Goal: Navigation & Orientation: Find specific page/section

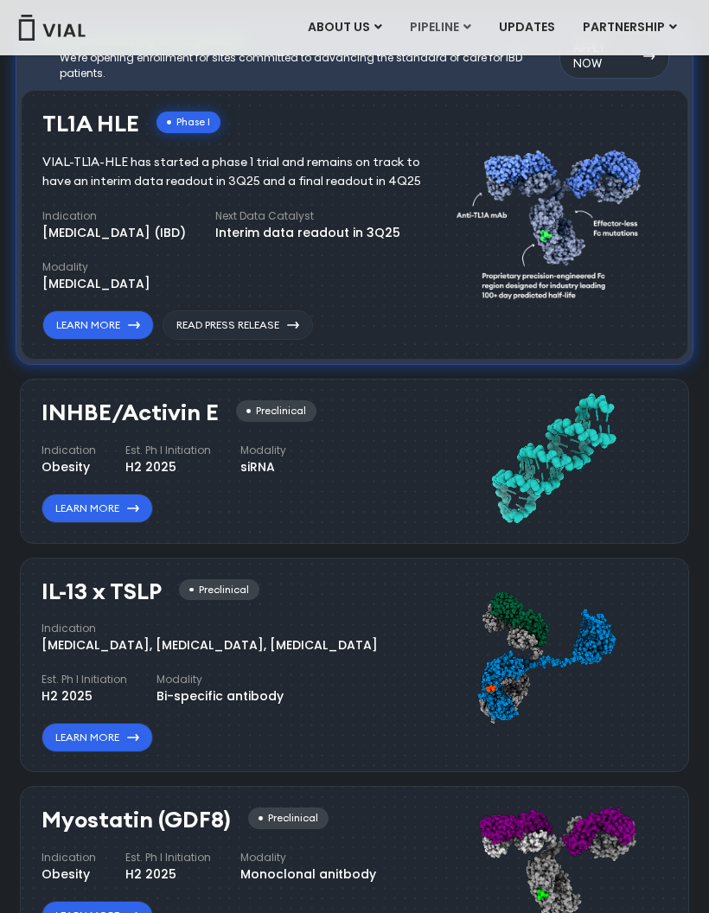
scroll to position [1002, 0]
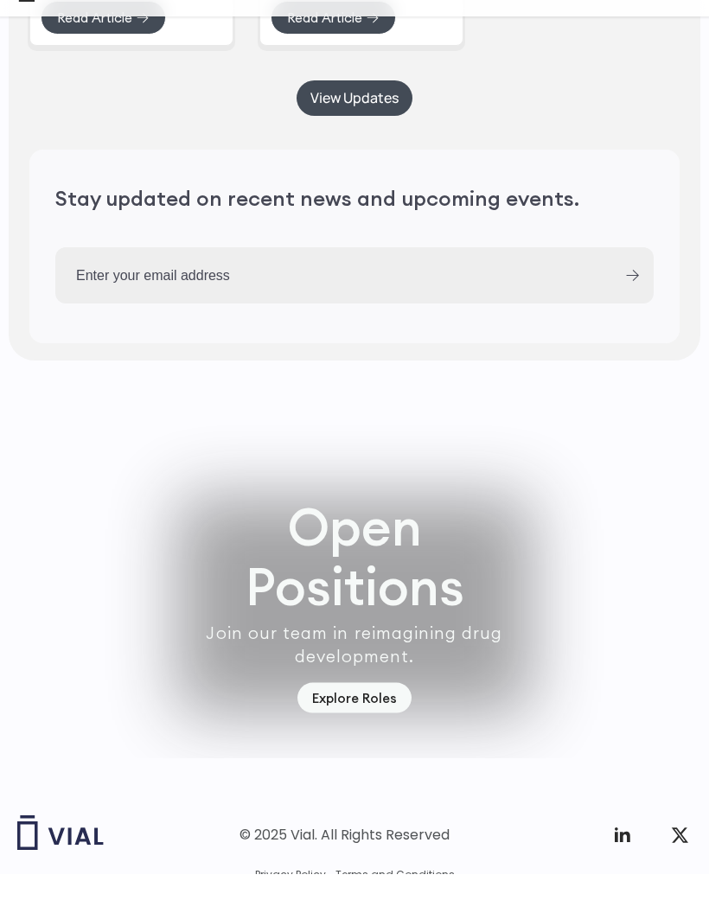
scroll to position [4346, 0]
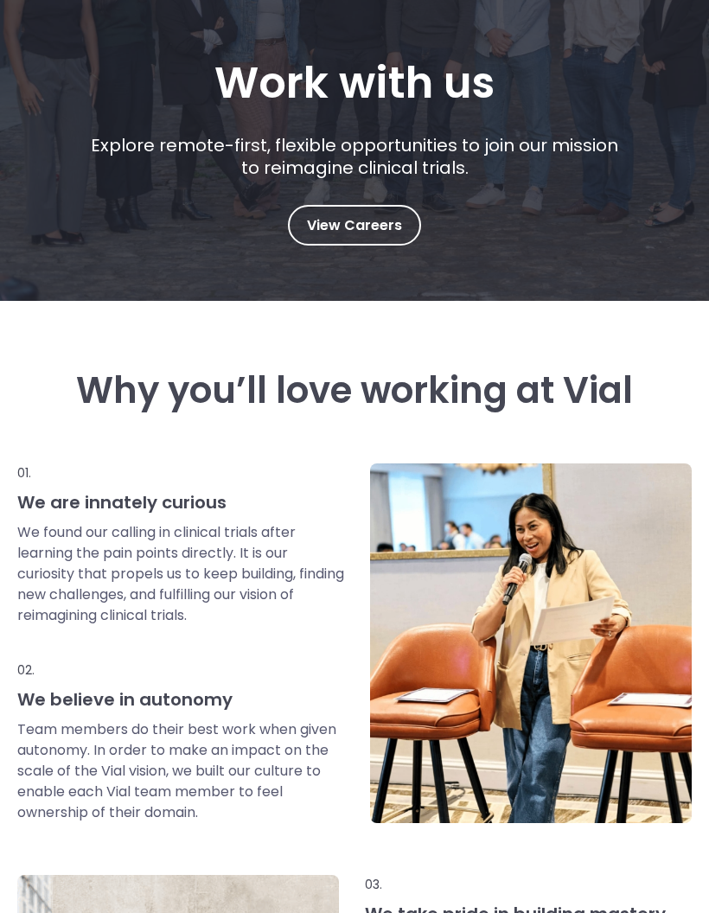
scroll to position [279, 0]
click at [381, 221] on span "View Careers" at bounding box center [354, 225] width 95 height 22
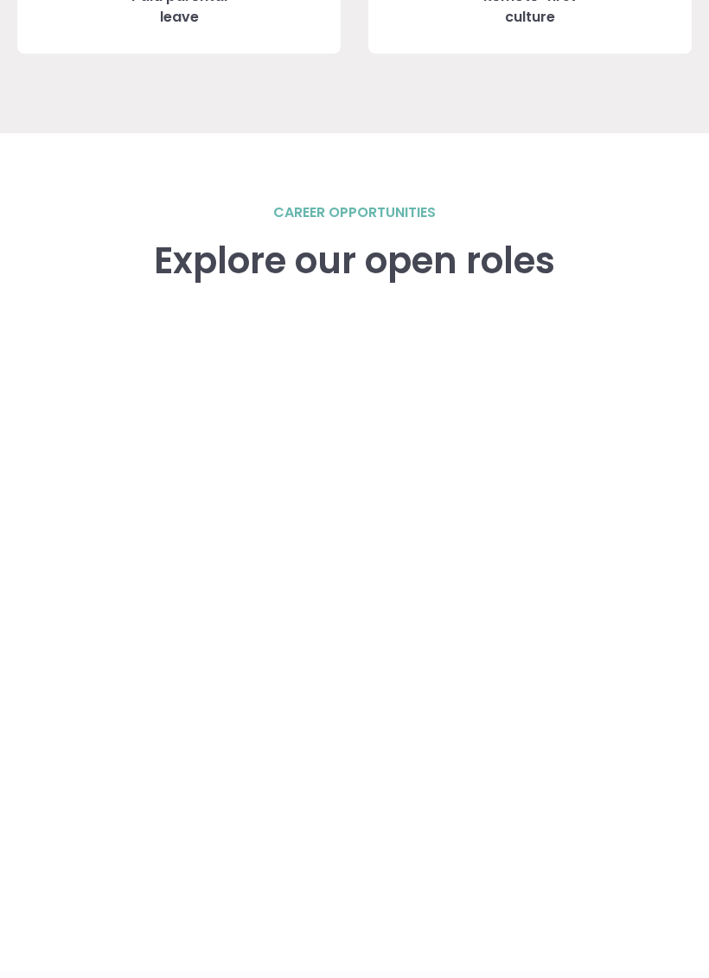
scroll to position [2099, 0]
